Goal: Obtain resource: Obtain resource

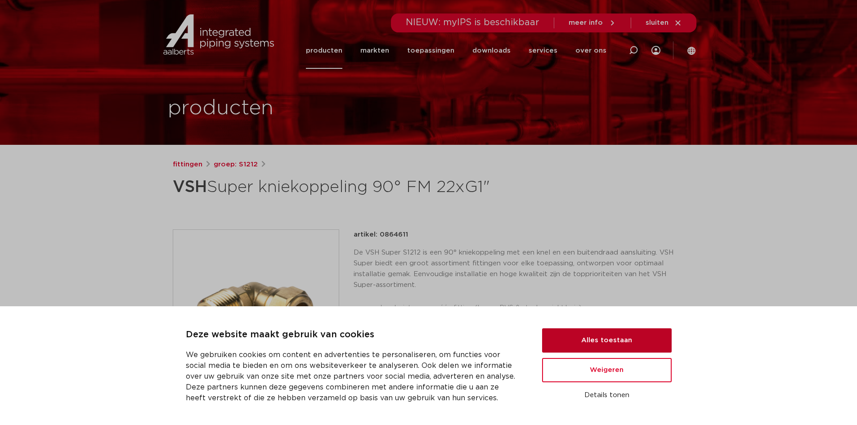
click at [621, 351] on button "Alles toestaan" at bounding box center [607, 340] width 130 height 24
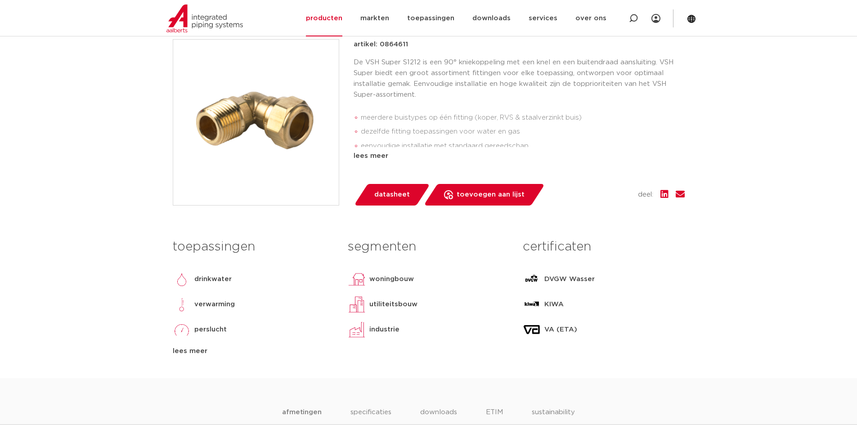
scroll to position [180, 0]
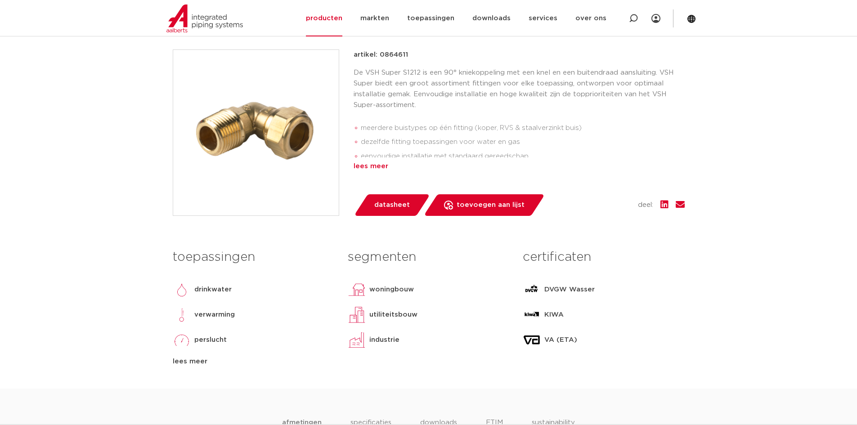
click at [368, 167] on div "lees meer" at bounding box center [519, 166] width 331 height 11
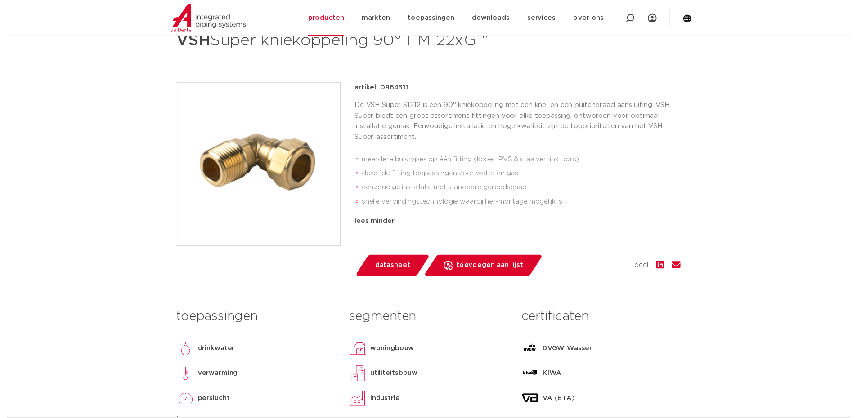
scroll to position [135, 0]
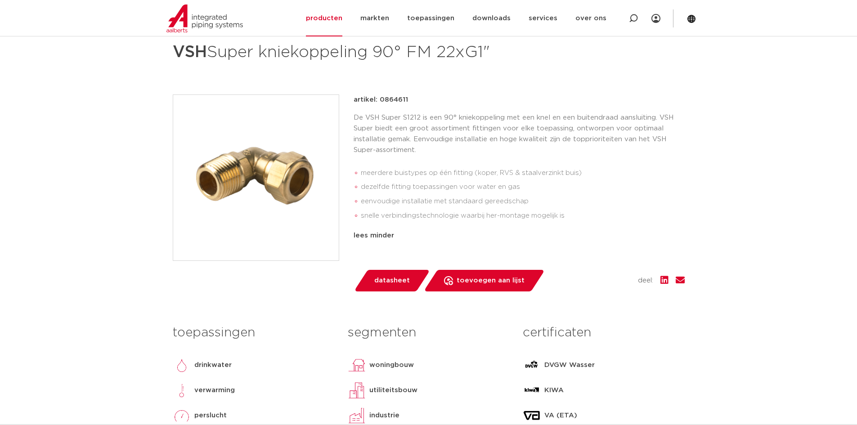
click at [409, 282] on link "datasheet" at bounding box center [392, 281] width 76 height 22
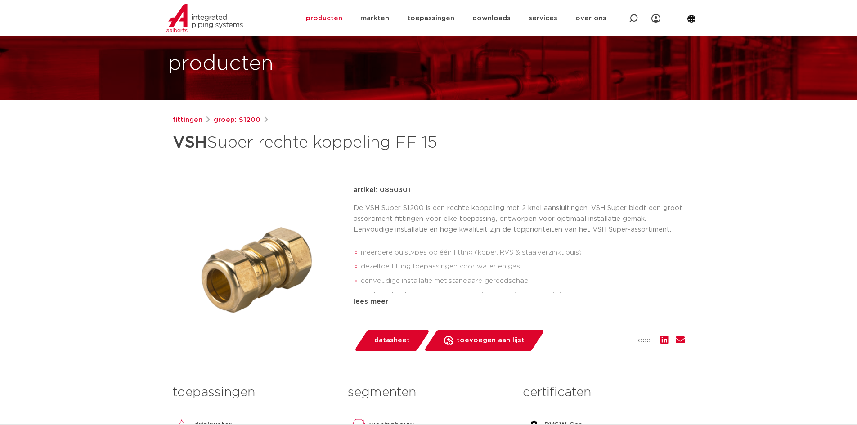
scroll to position [135, 0]
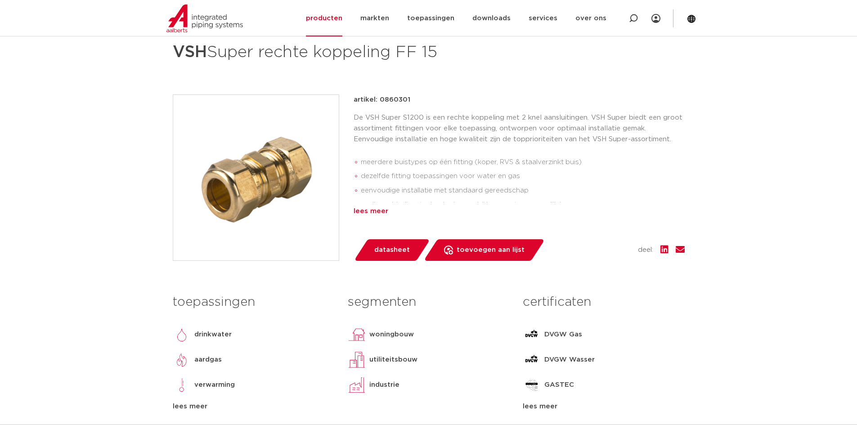
click at [380, 209] on div "lees meer" at bounding box center [519, 211] width 331 height 11
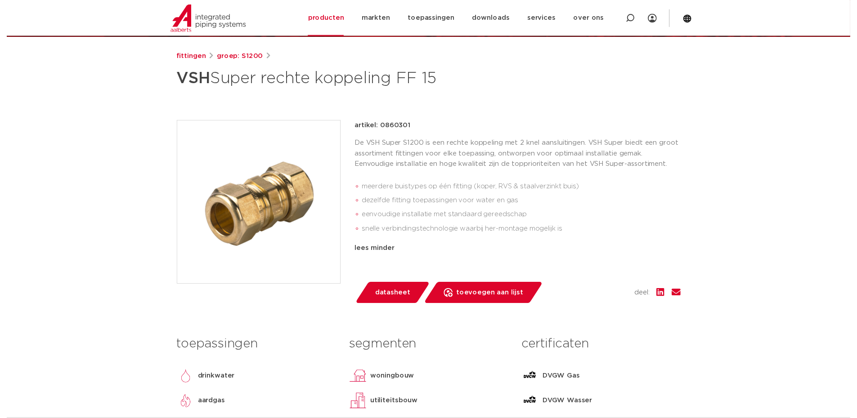
scroll to position [45, 0]
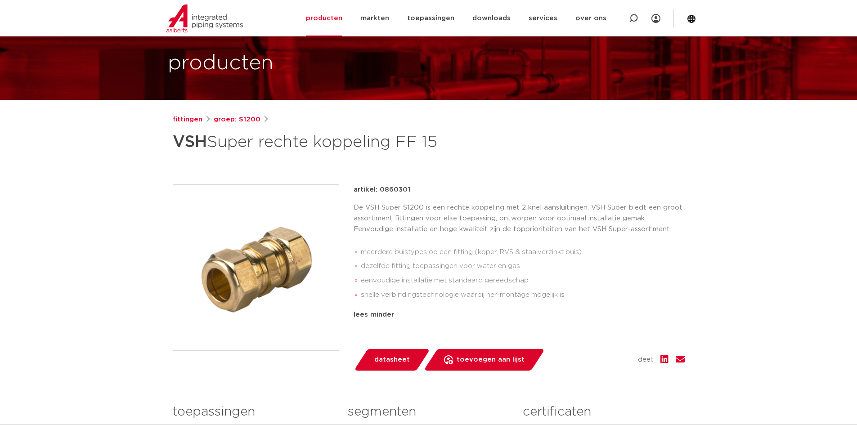
click at [402, 357] on span "datasheet" at bounding box center [392, 360] width 36 height 14
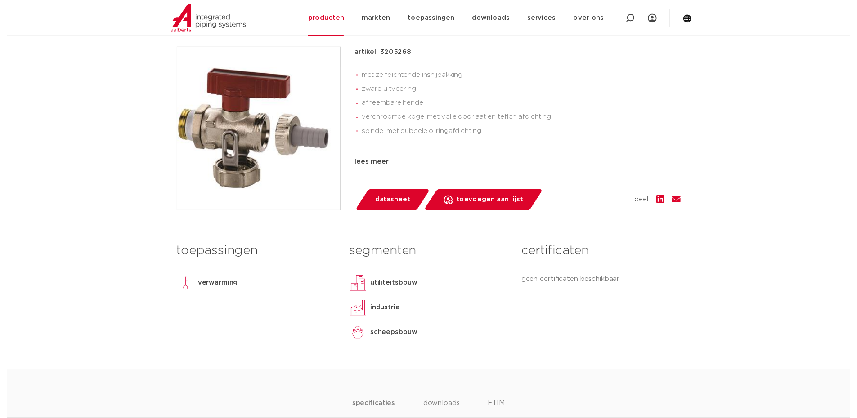
scroll to position [225, 0]
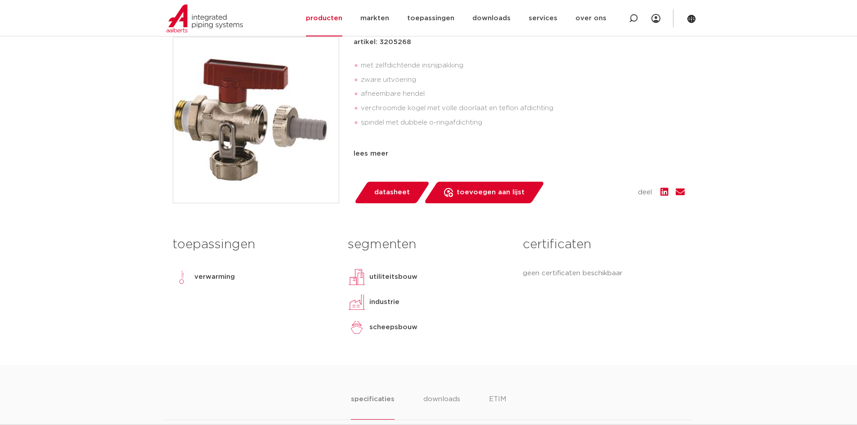
click at [388, 197] on span "datasheet" at bounding box center [392, 192] width 36 height 14
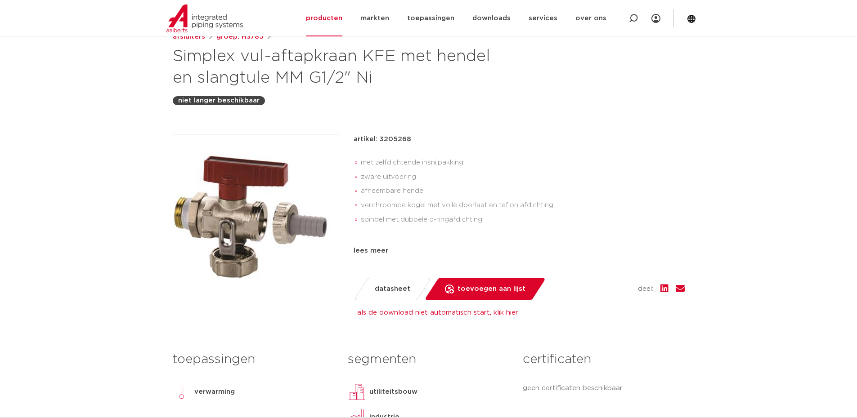
scroll to position [90, 0]
